Goal: Check status: Check status

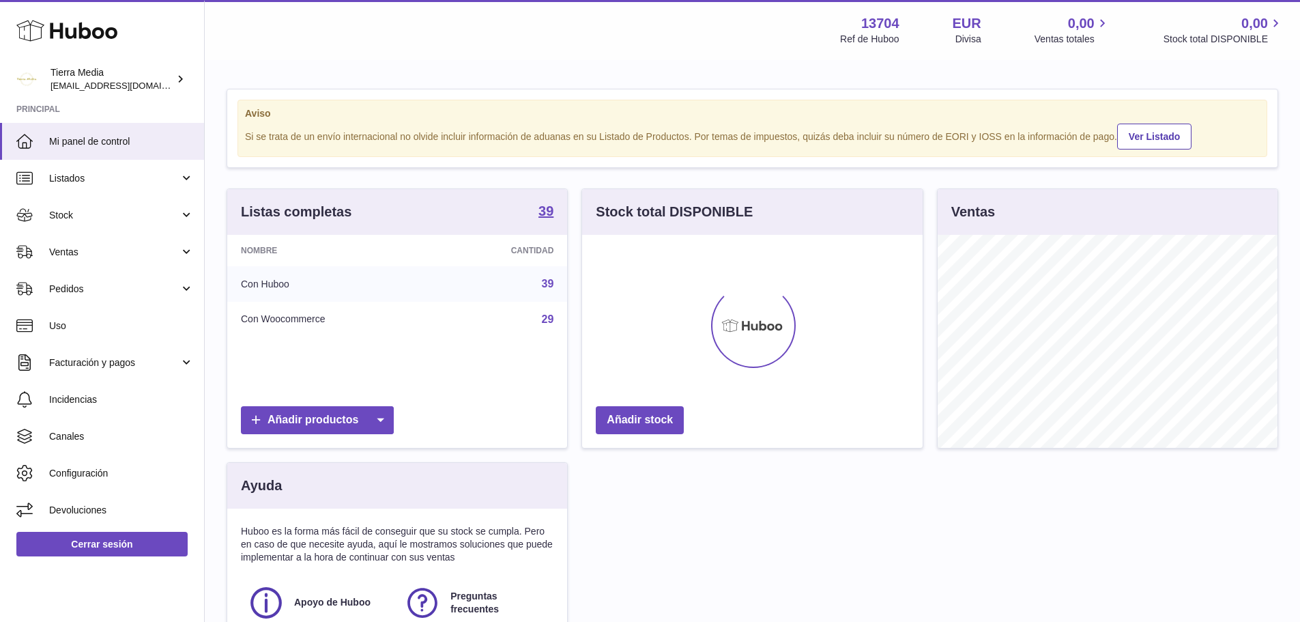
scroll to position [213, 341]
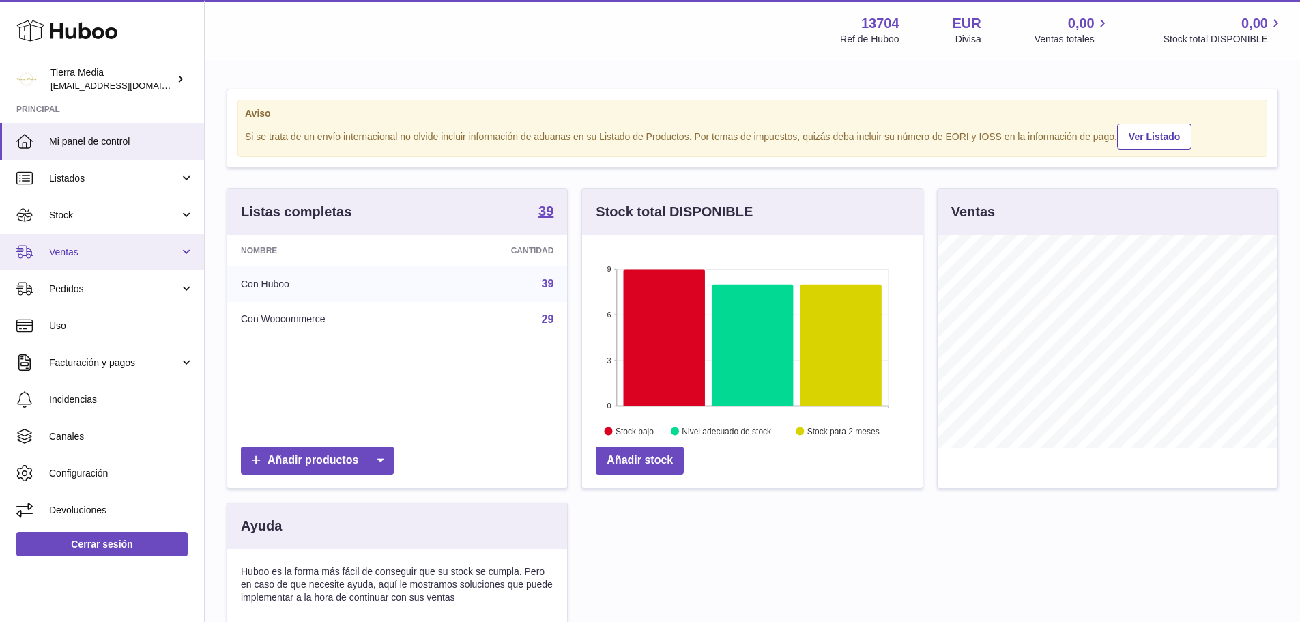
click at [104, 255] on span "Ventas" at bounding box center [114, 252] width 130 height 13
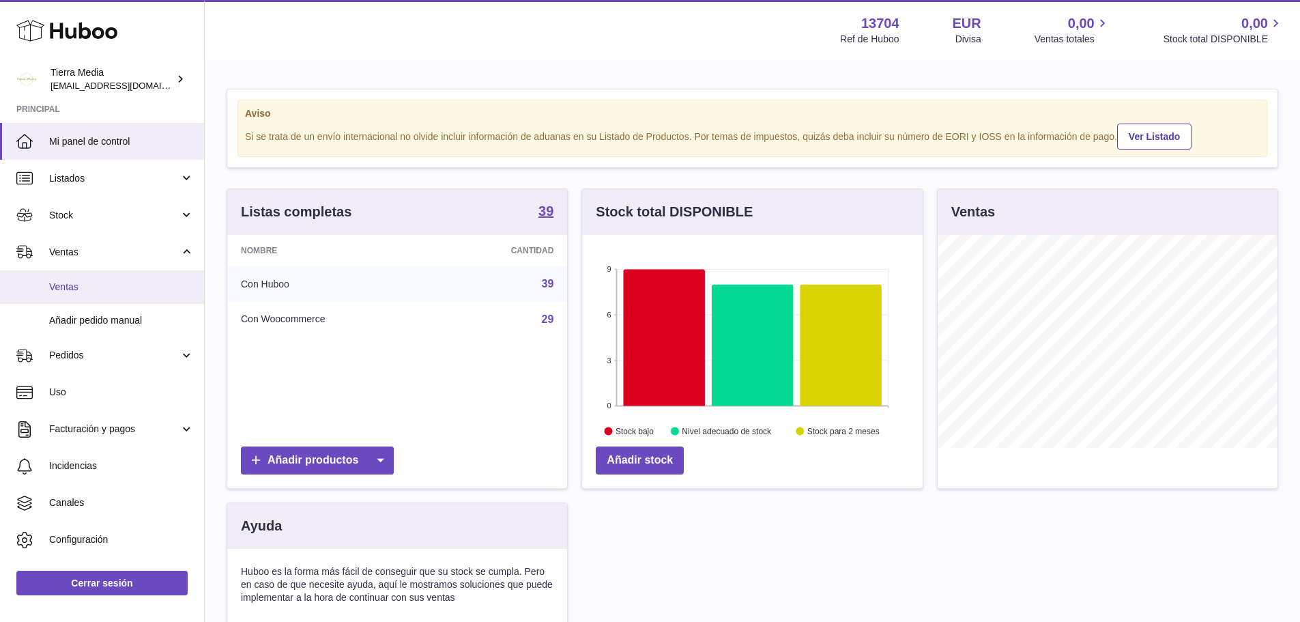
click at [98, 287] on span "Ventas" at bounding box center [121, 286] width 145 height 13
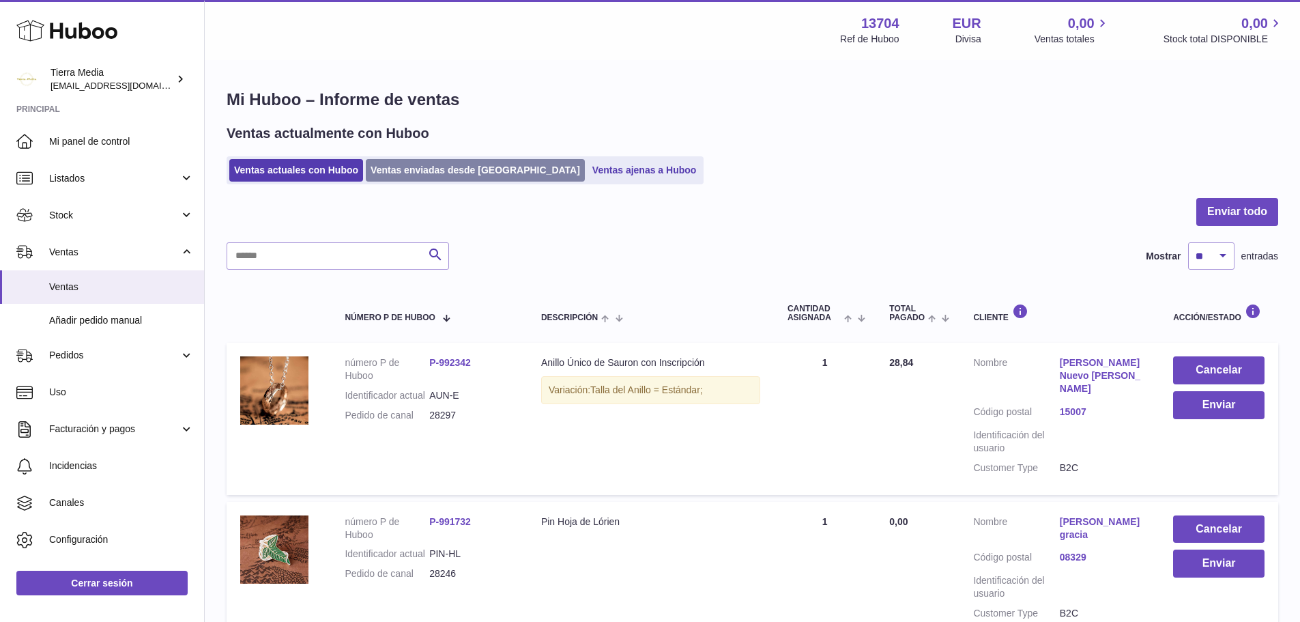
click at [420, 179] on link "Ventas enviadas desde [GEOGRAPHIC_DATA]" at bounding box center [475, 170] width 219 height 23
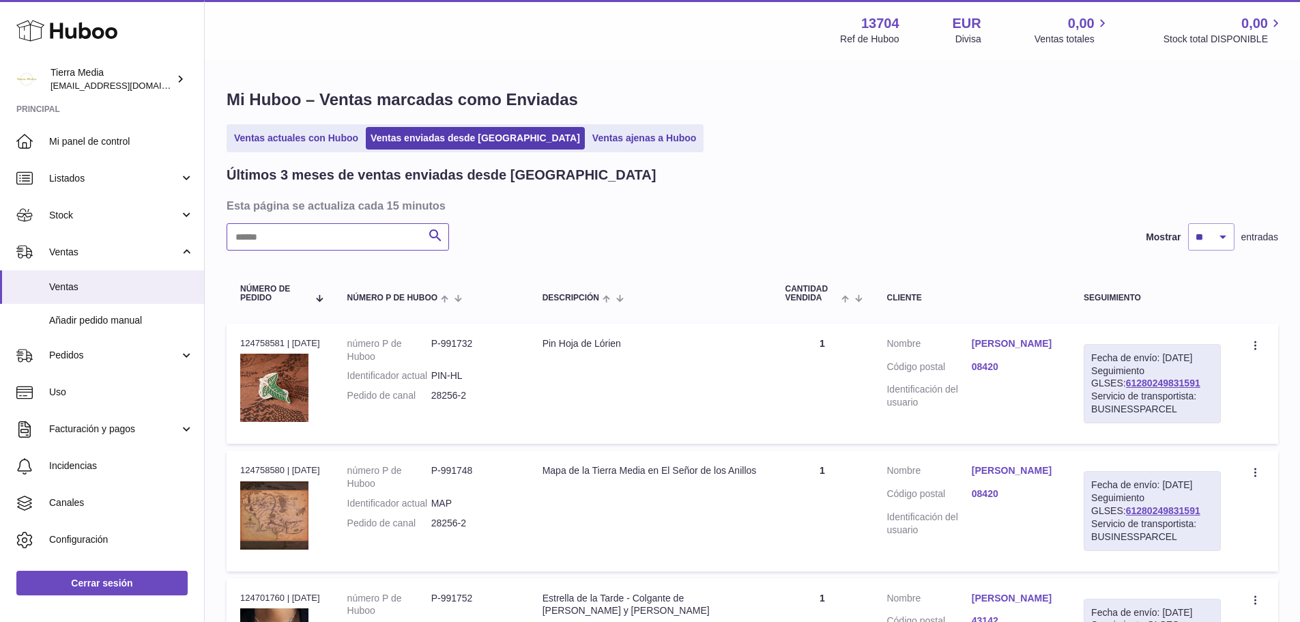
click at [320, 240] on input "text" at bounding box center [338, 236] width 222 height 27
paste input "**********"
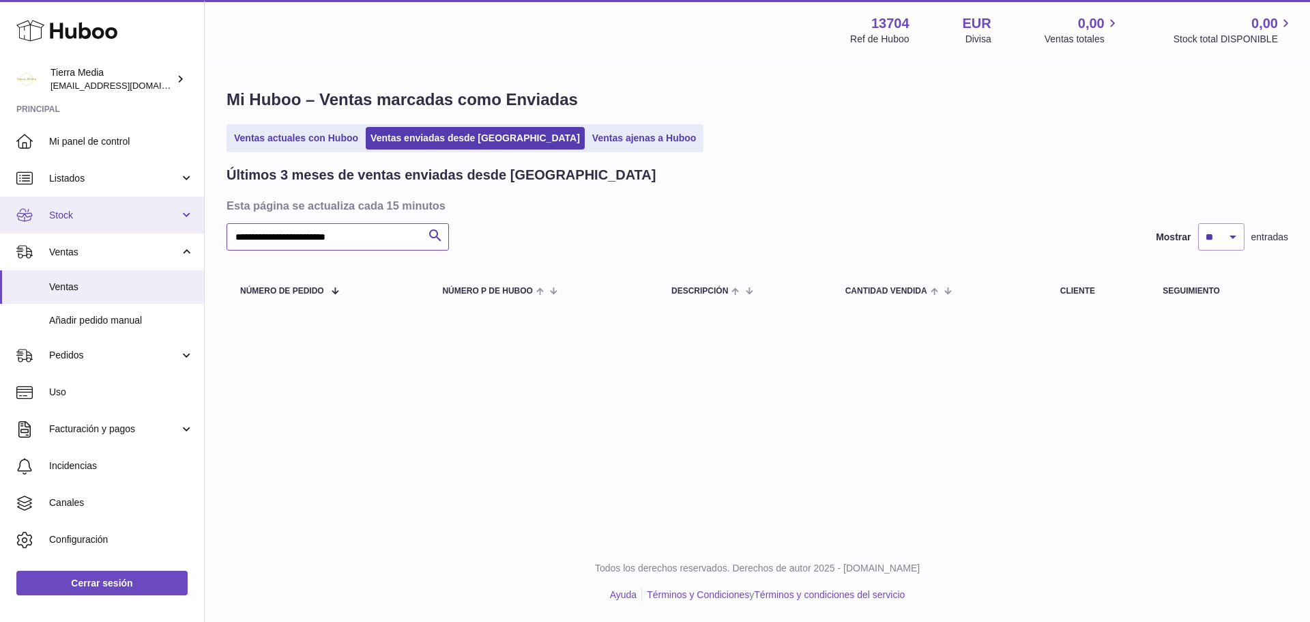
drag, startPoint x: 360, startPoint y: 232, endPoint x: 0, endPoint y: 212, distance: 360.2
click at [0, 212] on div "Huboo Tierra Media internalAdmin-13704@internal.huboo.com Principal Mi panel de…" at bounding box center [655, 311] width 1310 height 622
type input "*****"
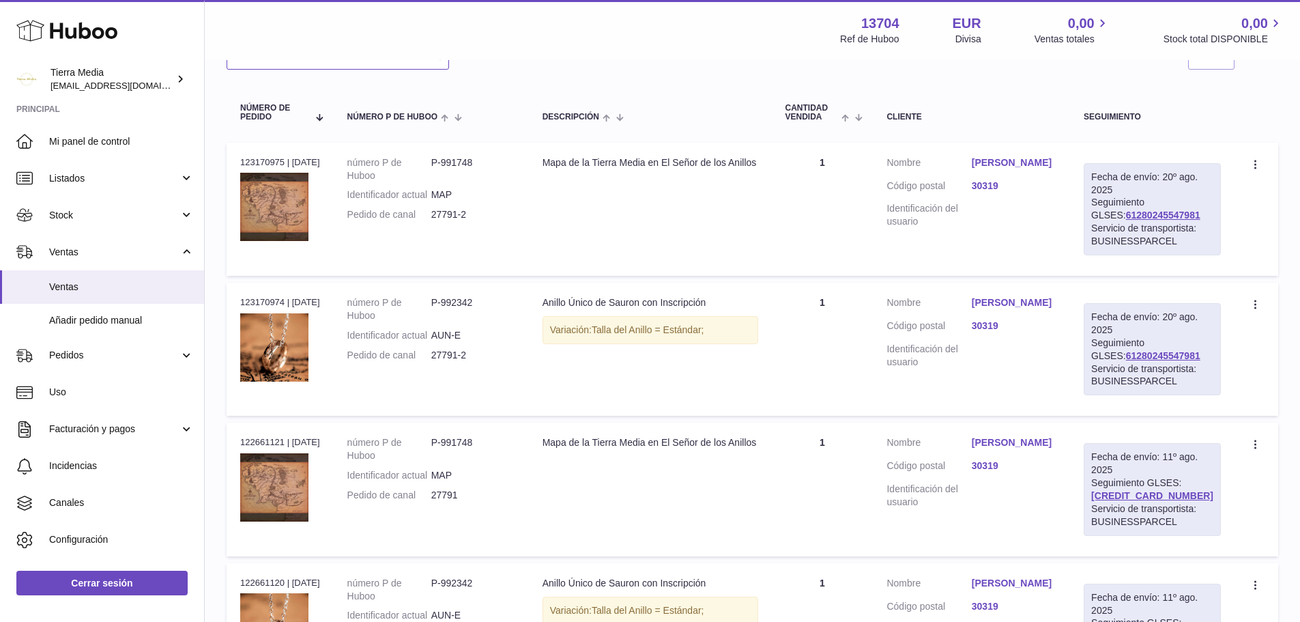
scroll to position [205, 0]
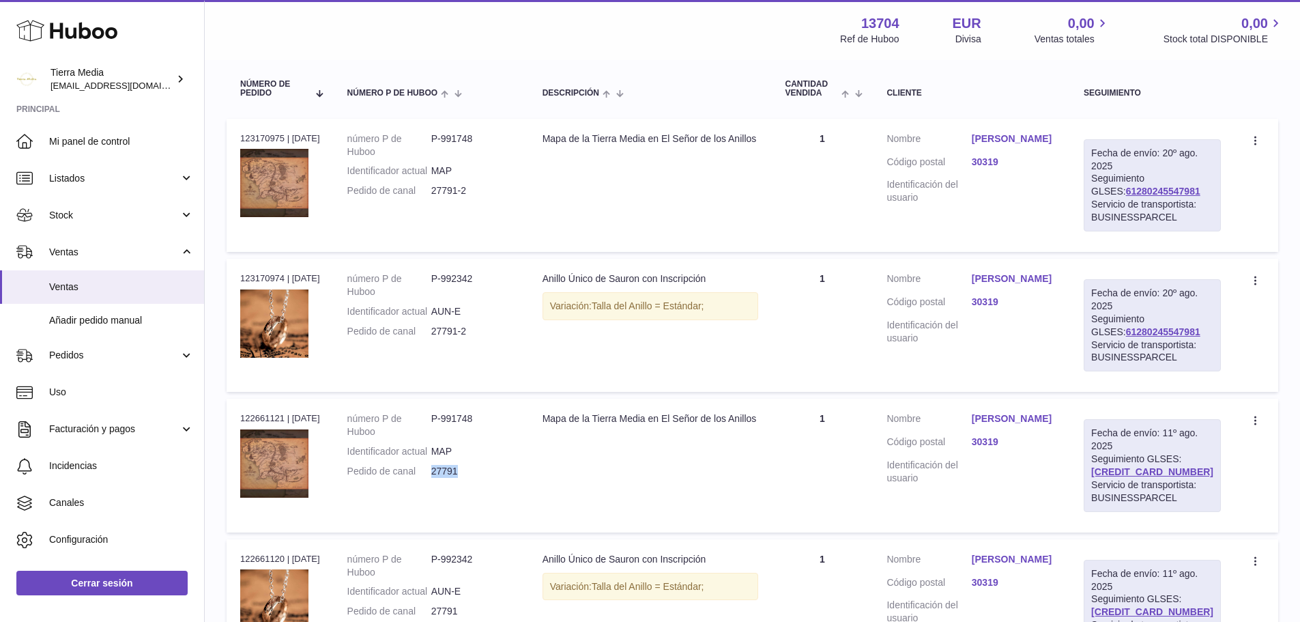
drag, startPoint x: 469, startPoint y: 509, endPoint x: 441, endPoint y: 510, distance: 28.0
click at [441, 478] on dd "27791" at bounding box center [473, 471] width 84 height 13
copy dd "27791"
